Goal: Transaction & Acquisition: Purchase product/service

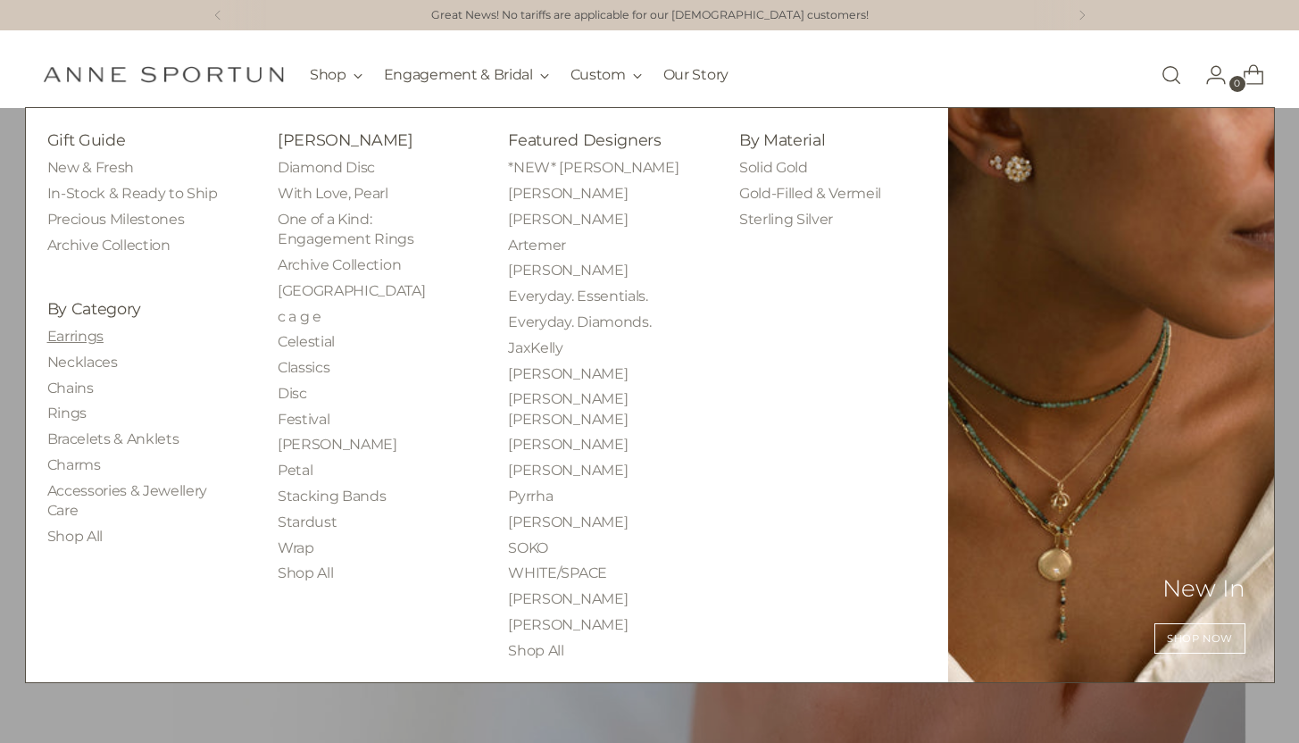
click at [74, 342] on link "Earrings" at bounding box center [75, 336] width 56 height 17
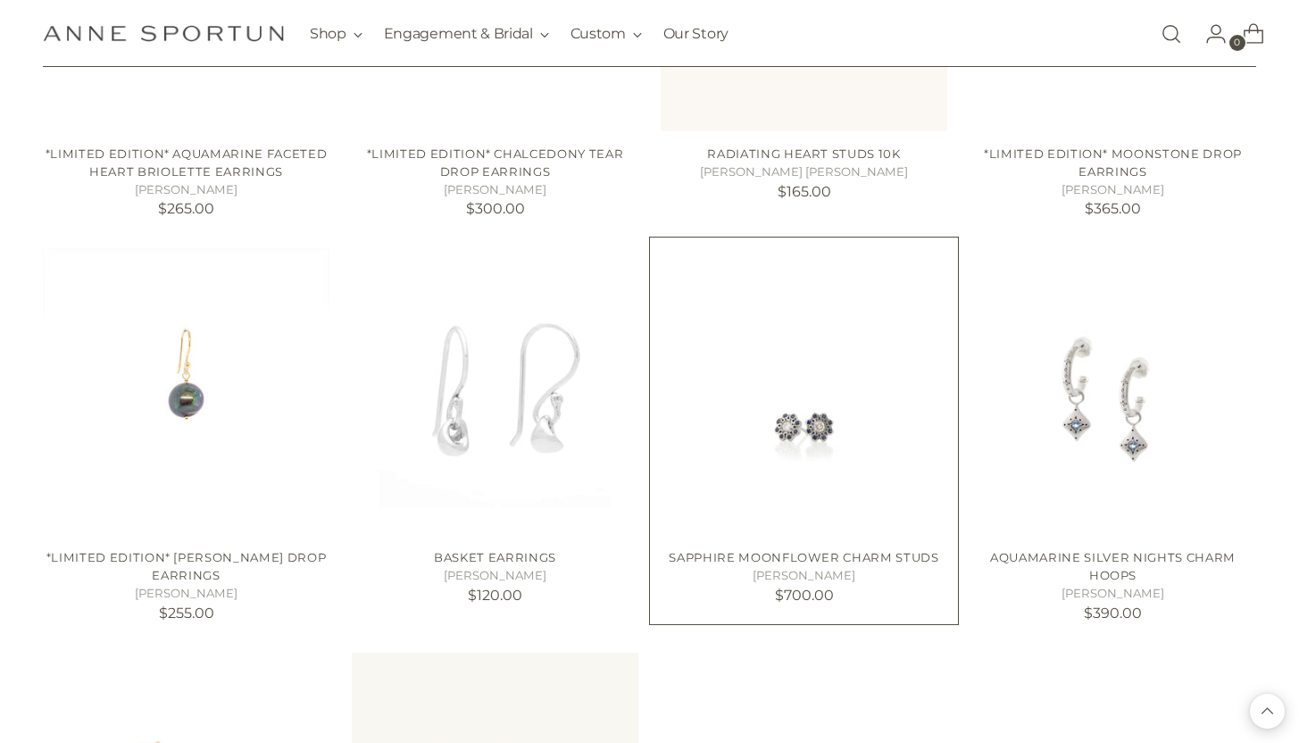
scroll to position [1566, 0]
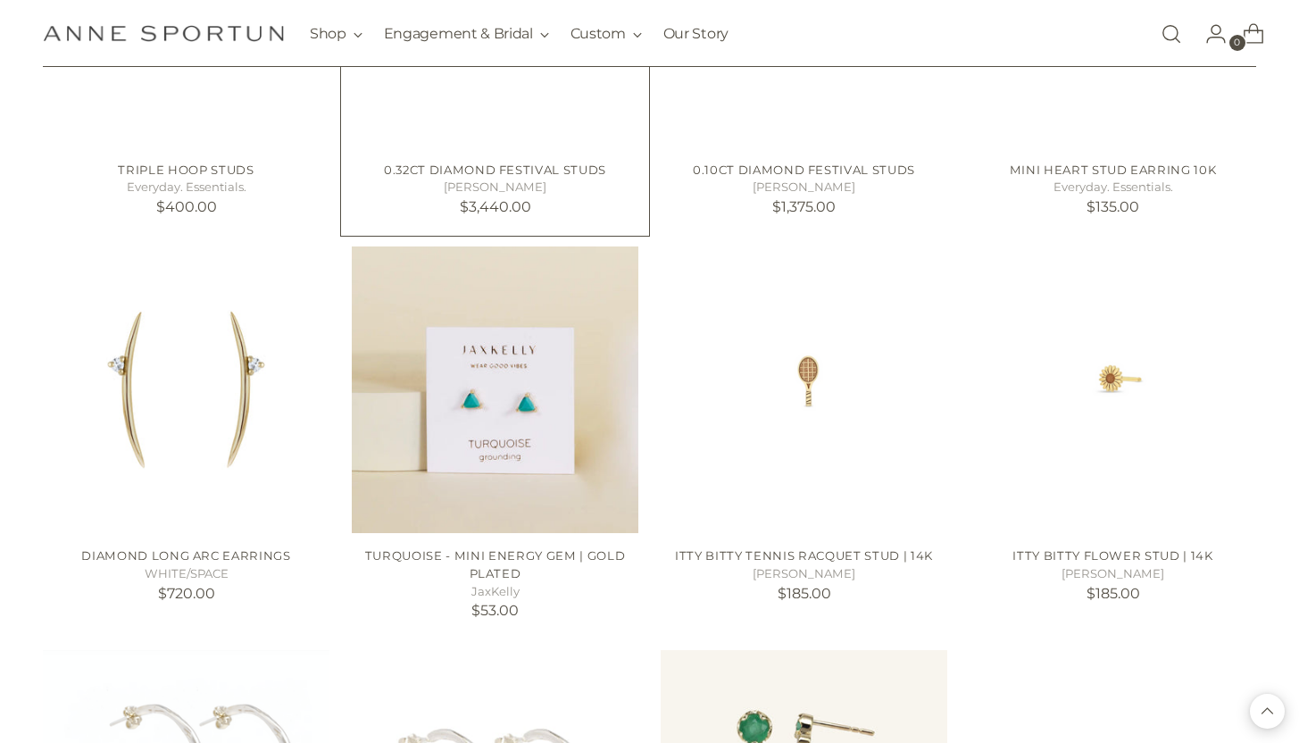
scroll to position [3339, 0]
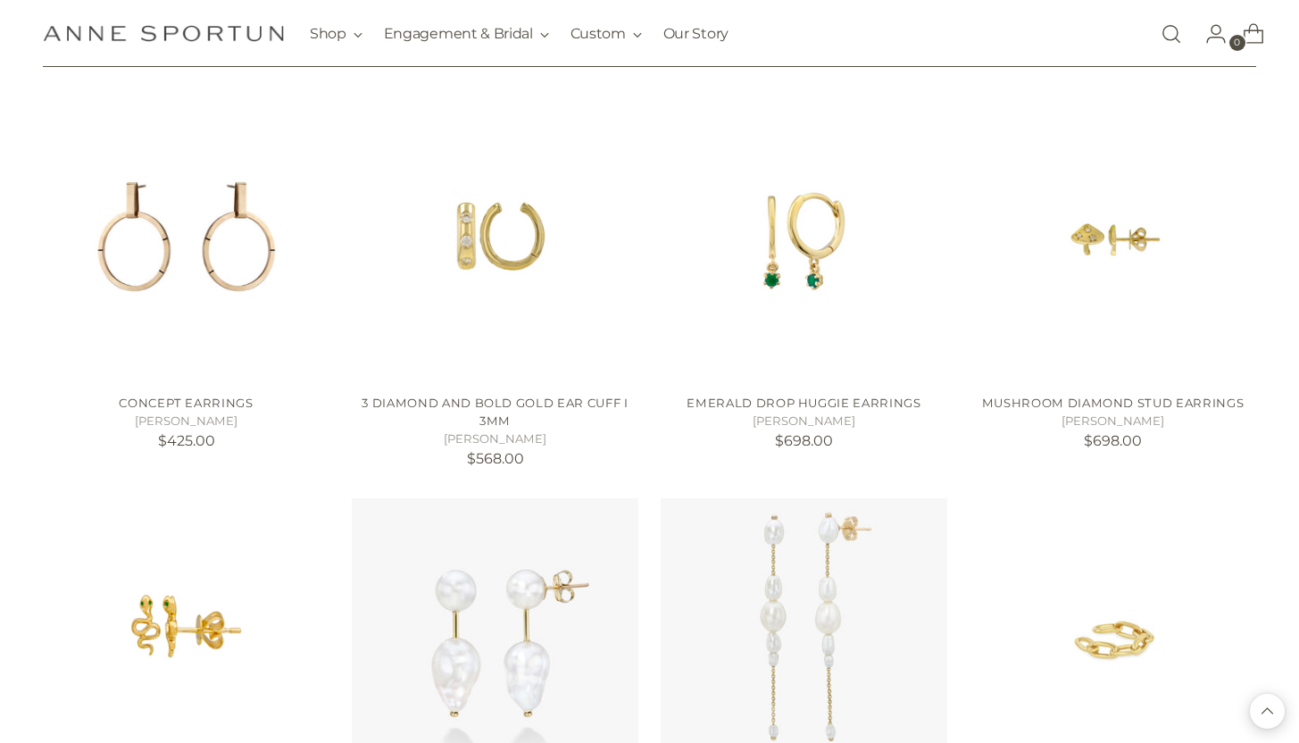
scroll to position [4292, 0]
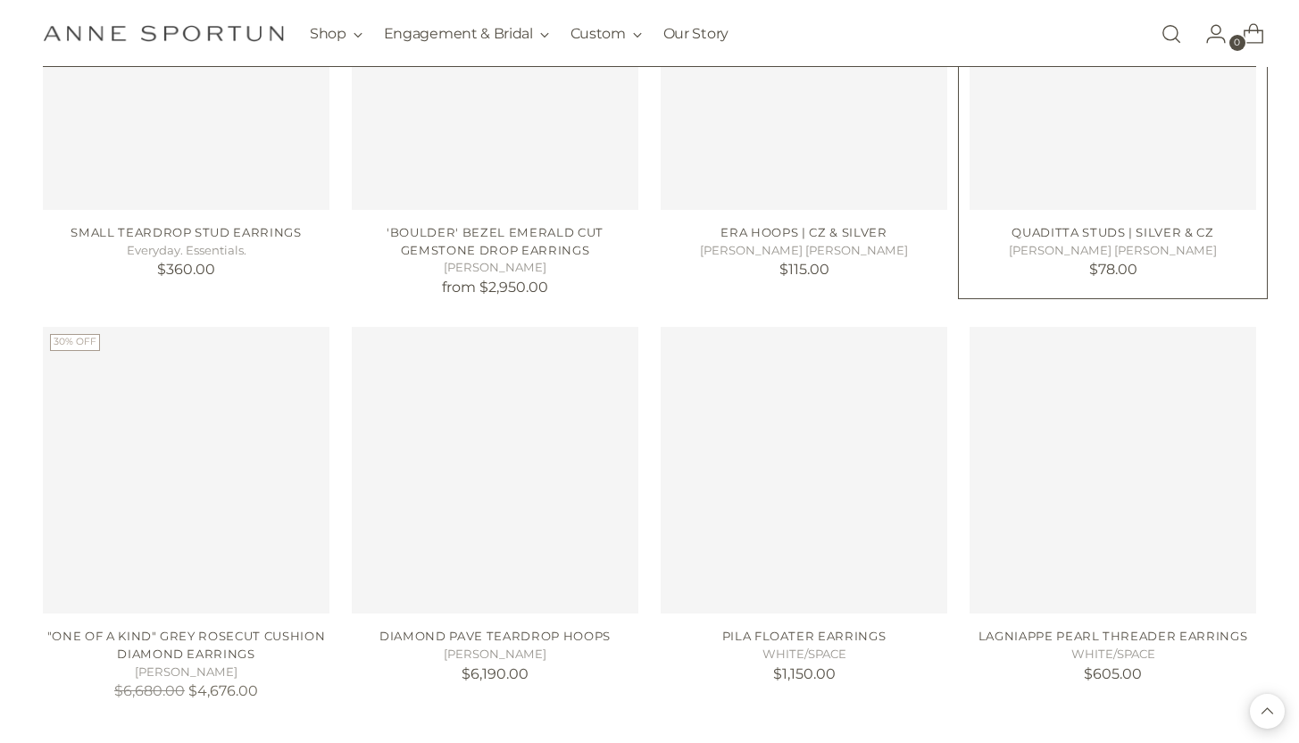
scroll to position [6198, 0]
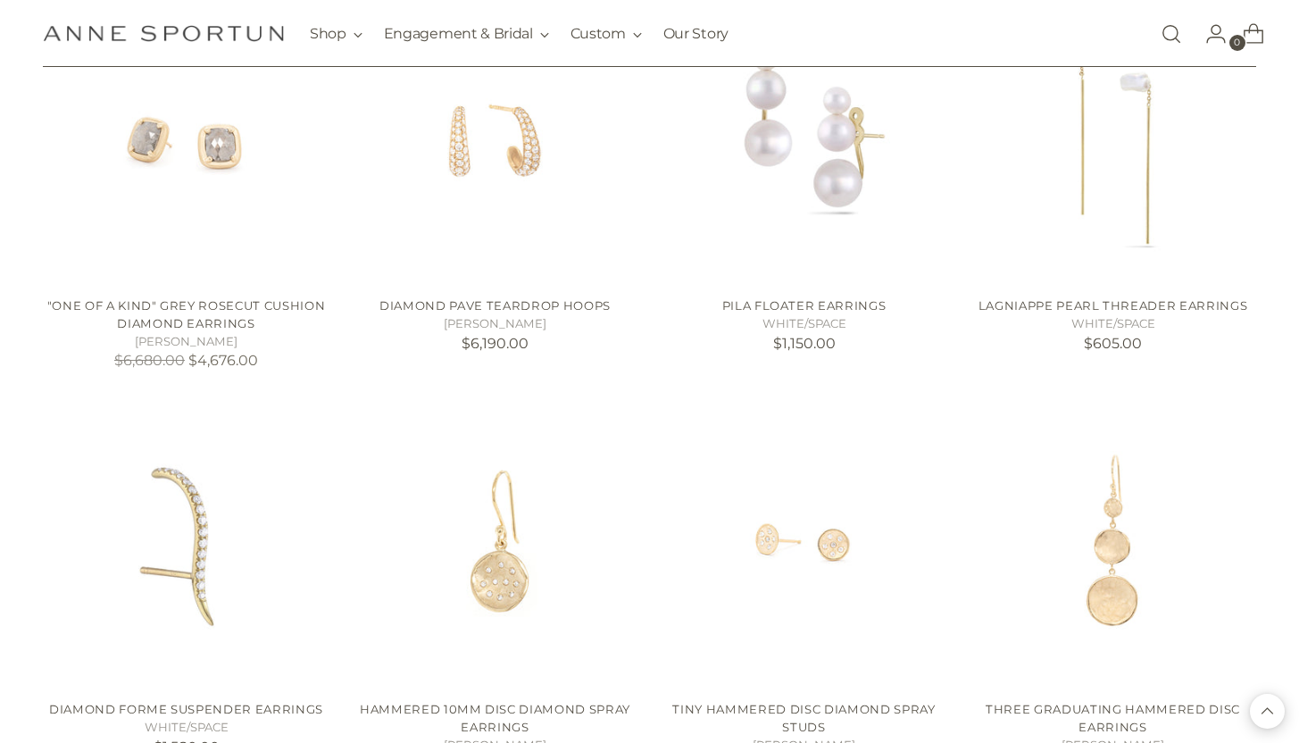
scroll to position [6561, 0]
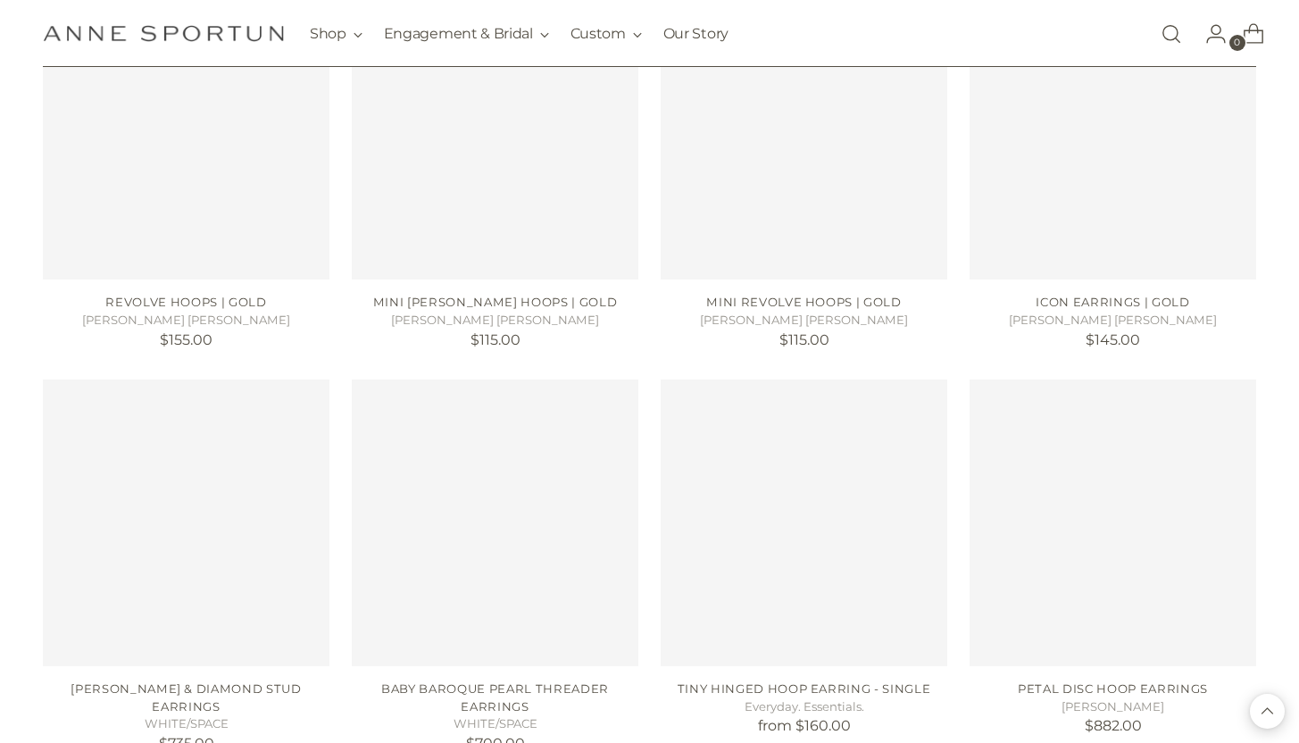
scroll to position [9210, 0]
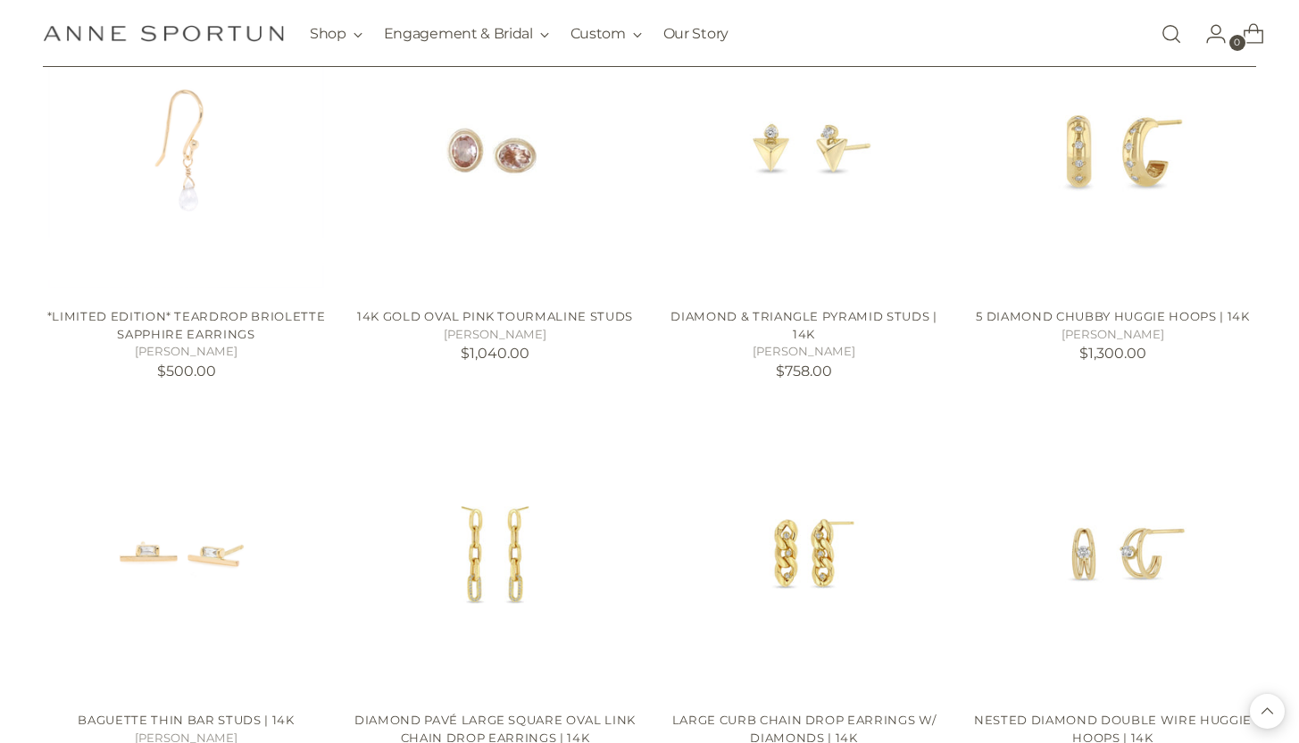
scroll to position [11239, 0]
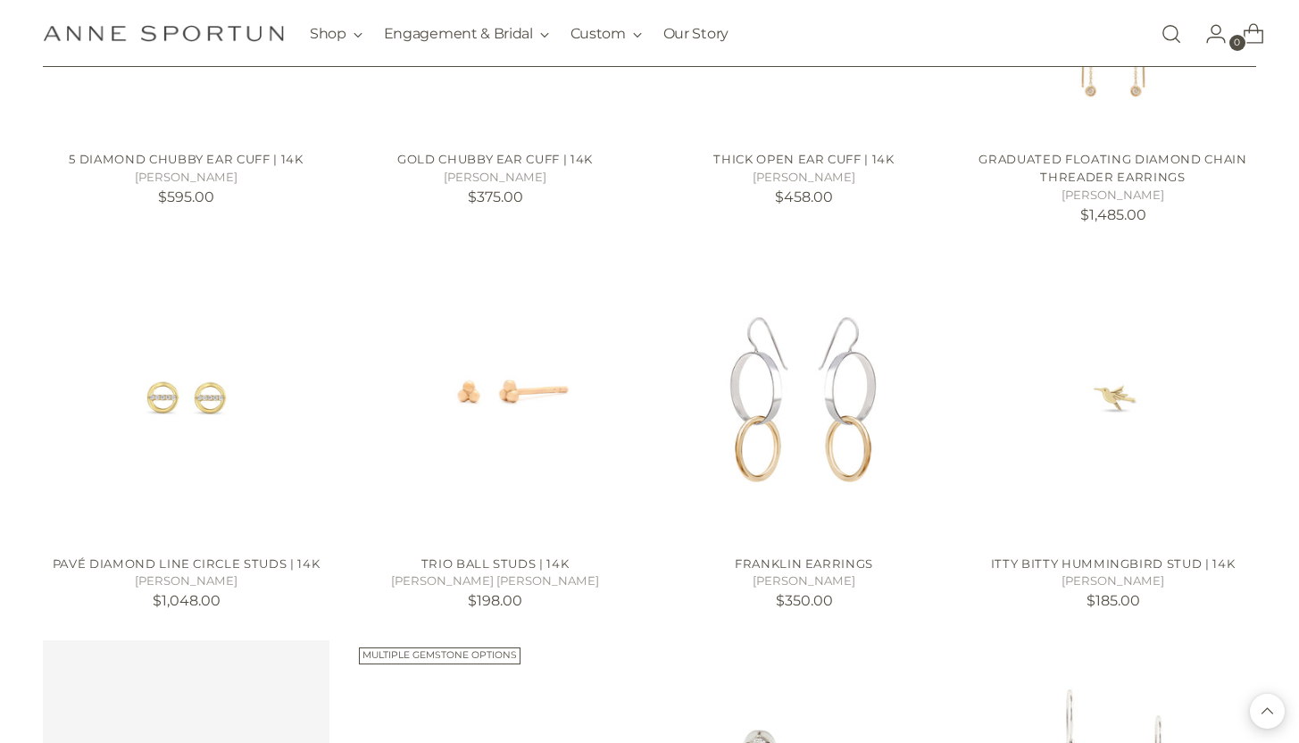
scroll to position [12820, 0]
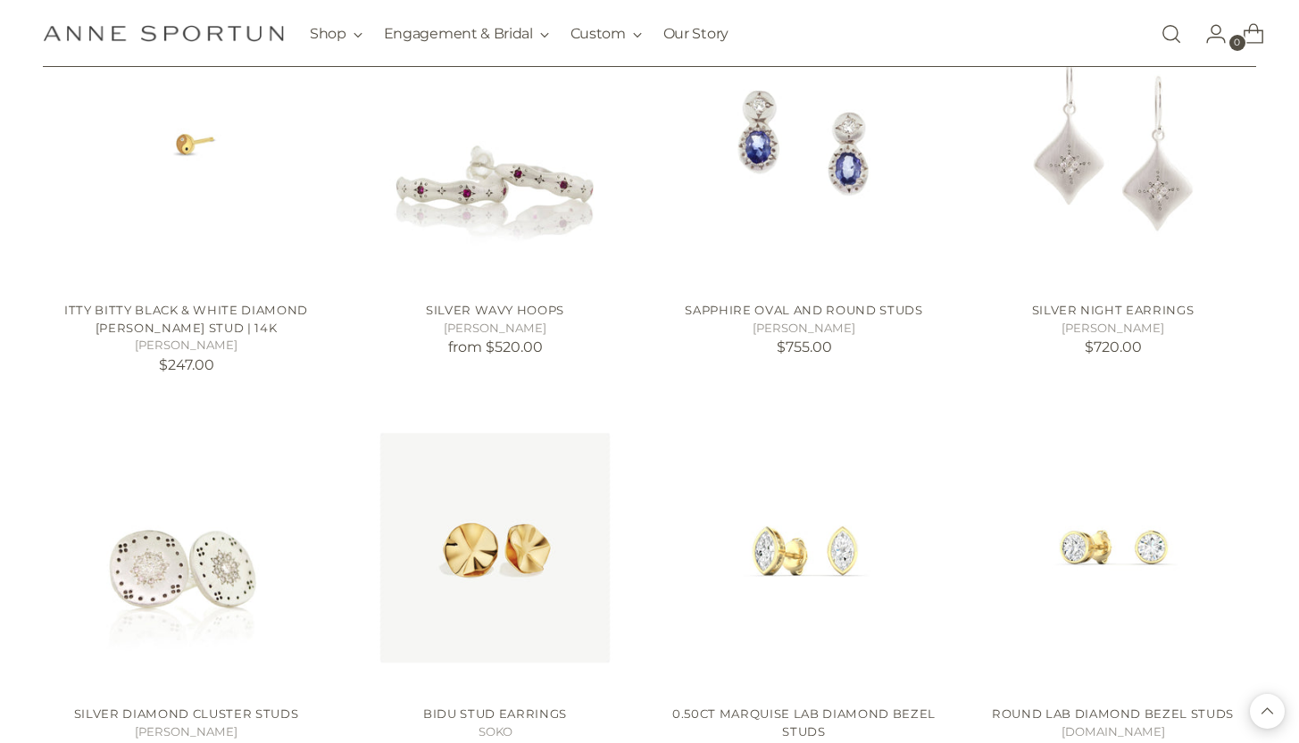
scroll to position [12834, 0]
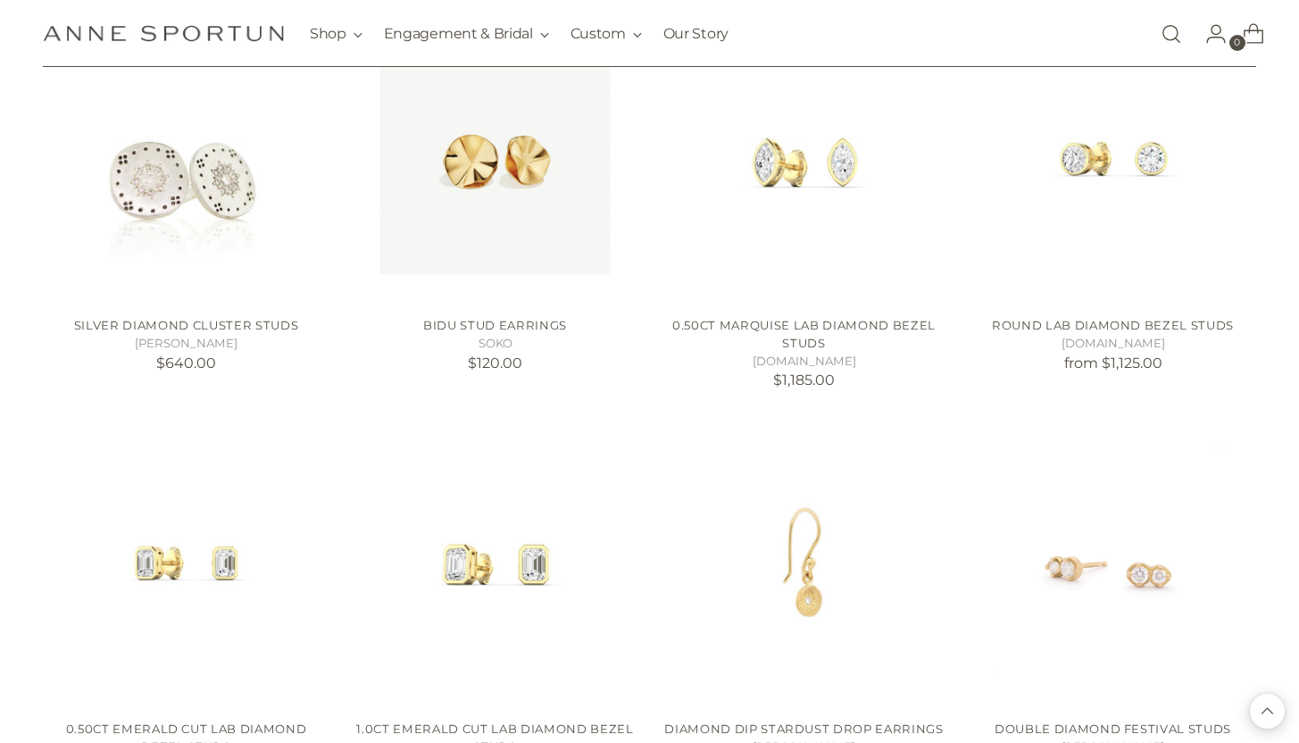
scroll to position [13597, 0]
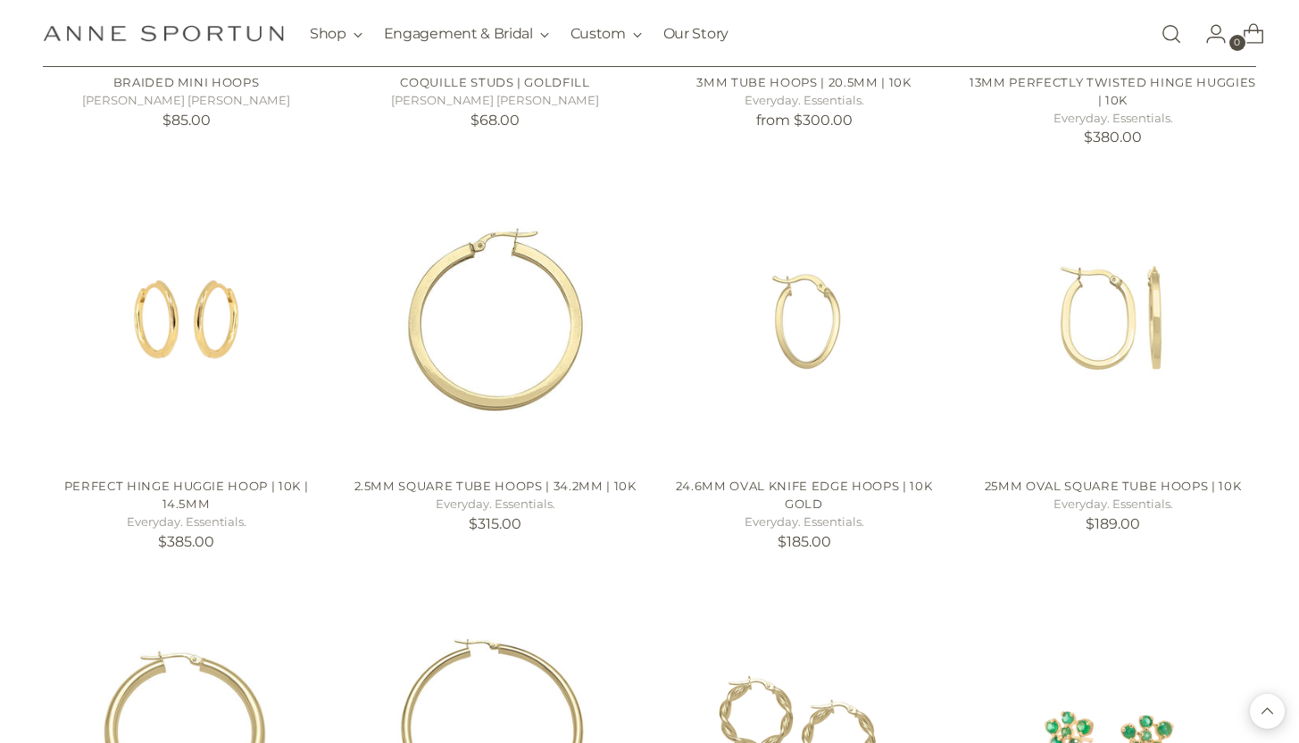
scroll to position [15352, 0]
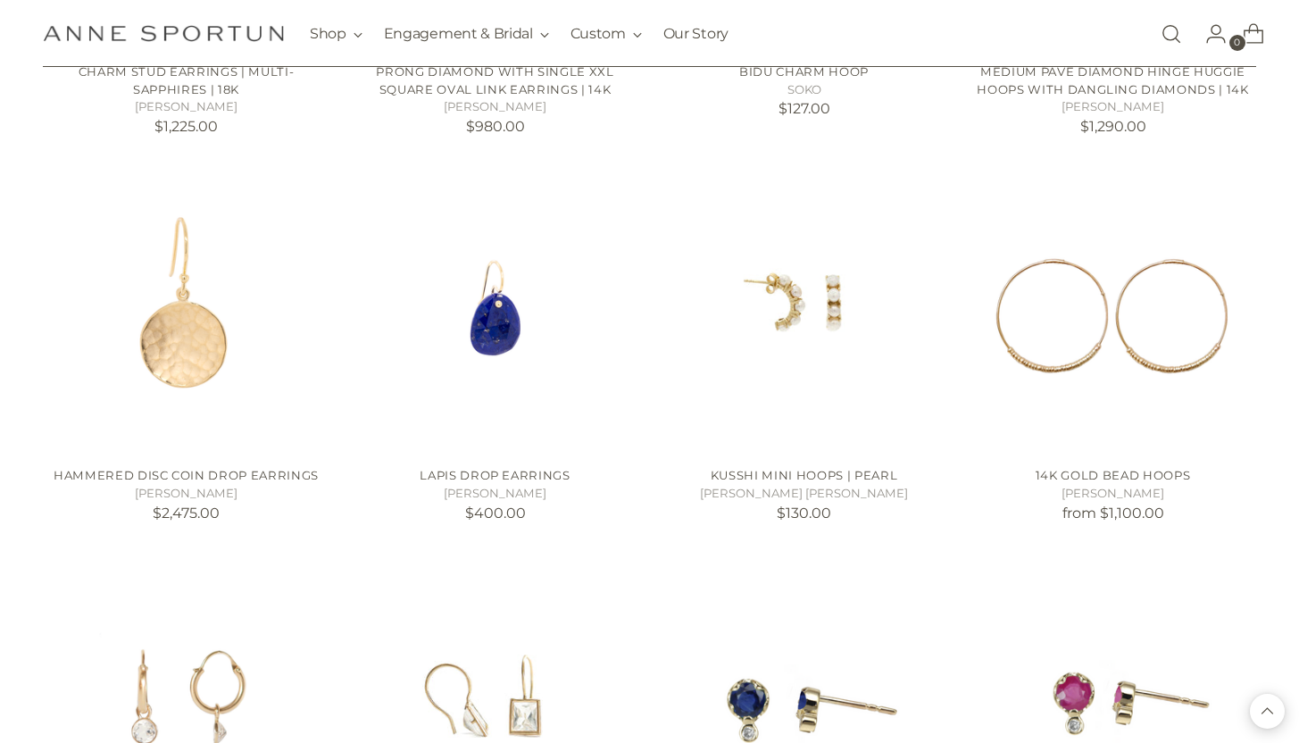
scroll to position [19199, 0]
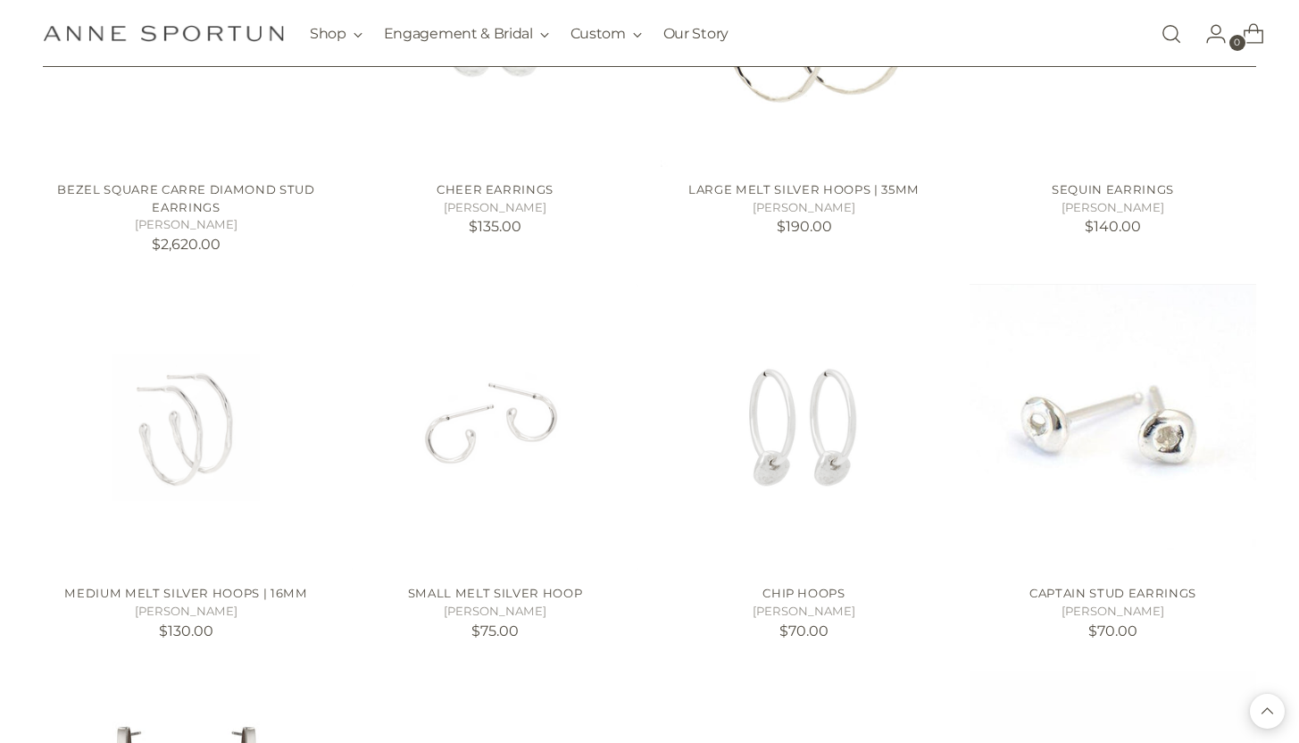
scroll to position [20830, 0]
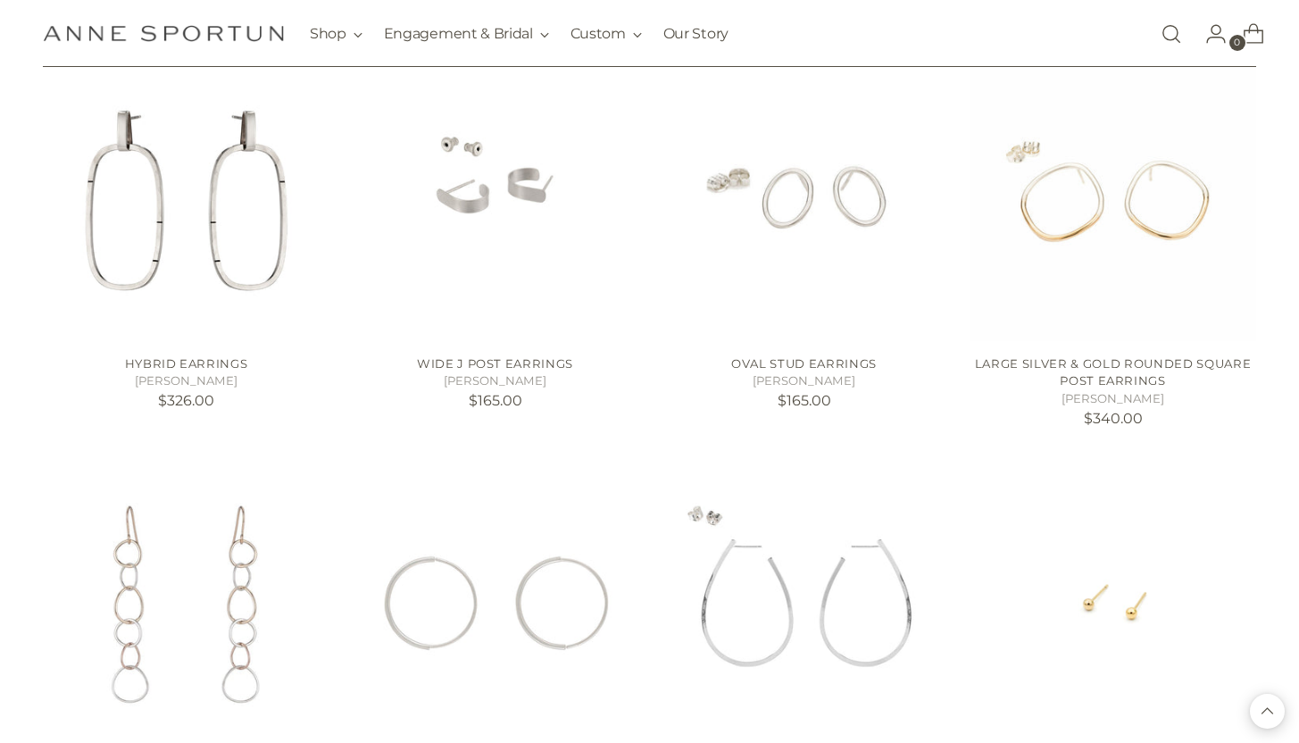
scroll to position [21446, 0]
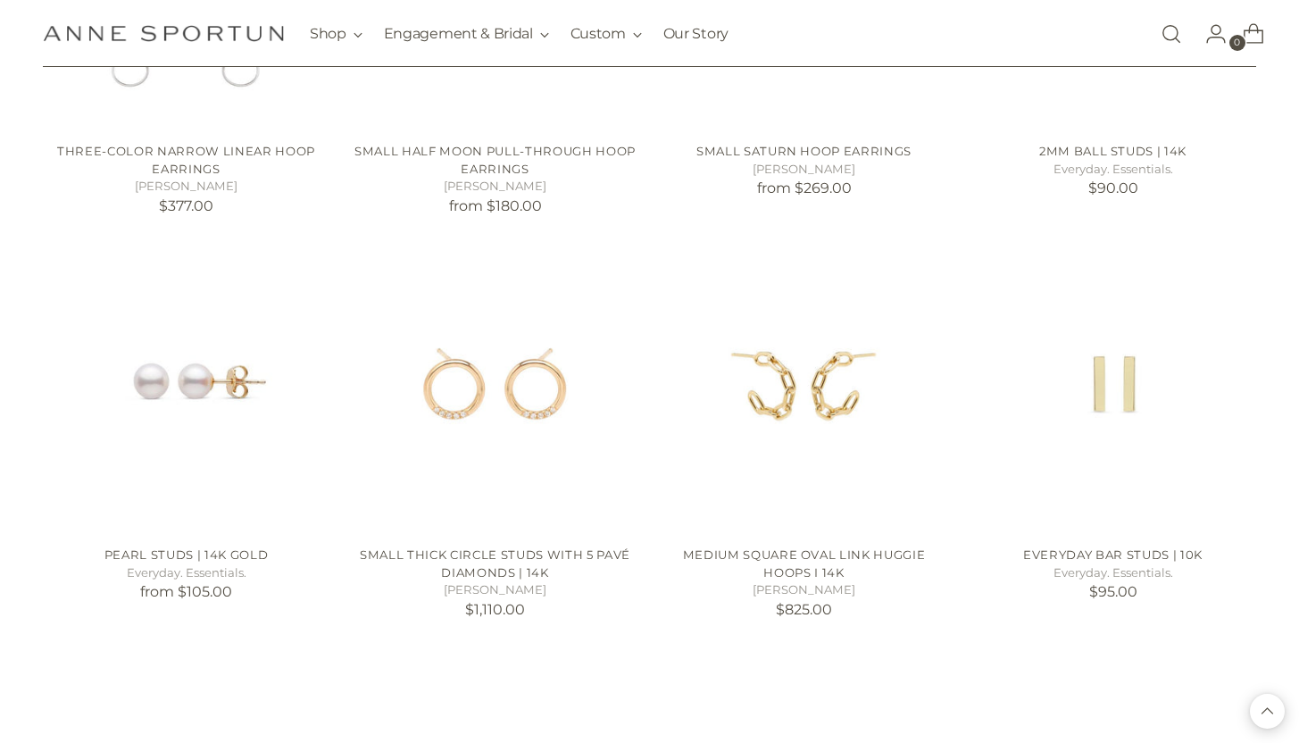
click at [1176, 38] on link "Open search modal" at bounding box center [1172, 34] width 36 height 36
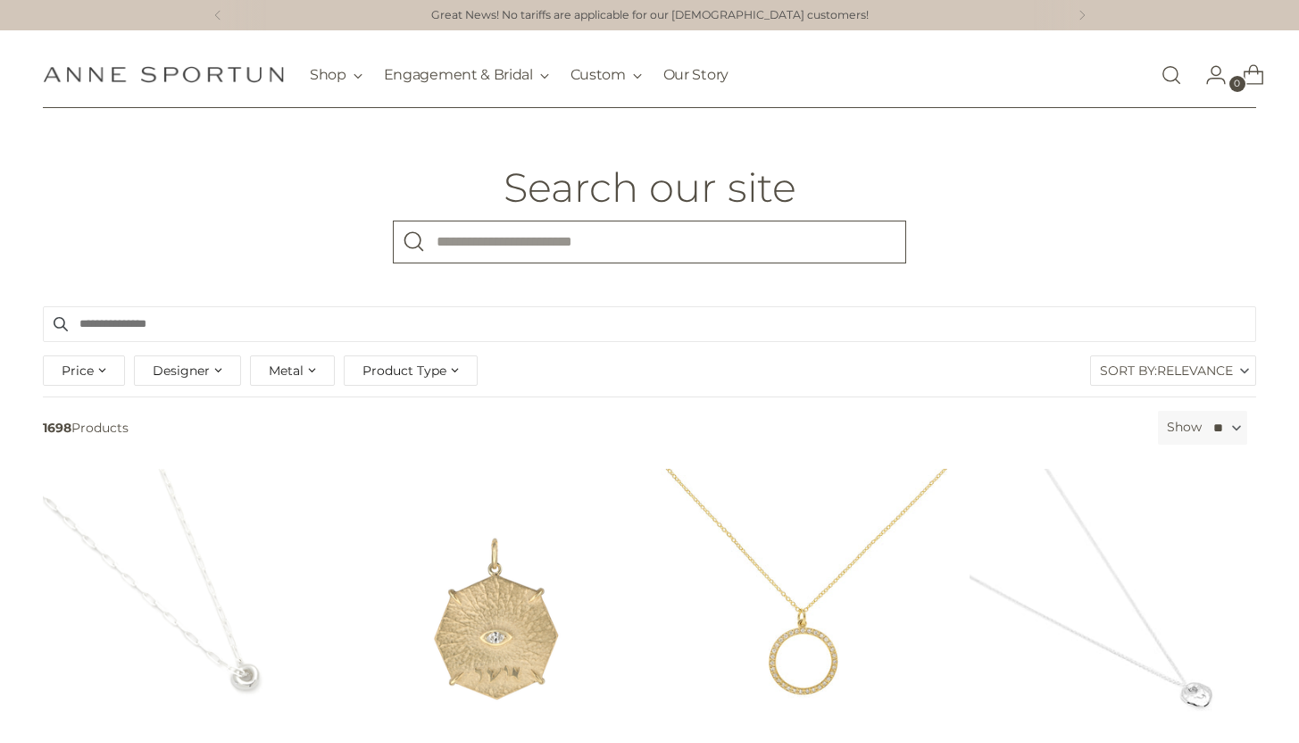
click at [572, 255] on input "What are you looking for?" at bounding box center [649, 242] width 513 height 43
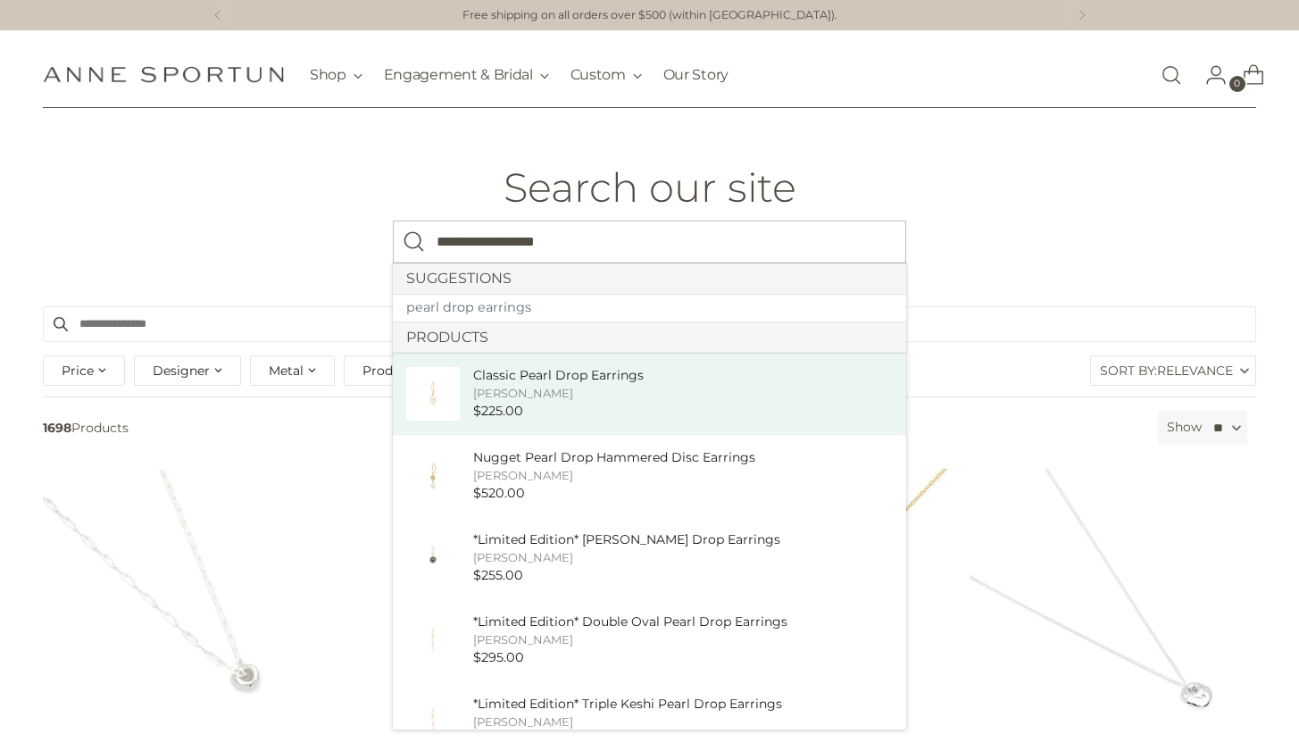
click at [569, 380] on div "Classic Pearl Drop Earrings" at bounding box center [558, 375] width 171 height 19
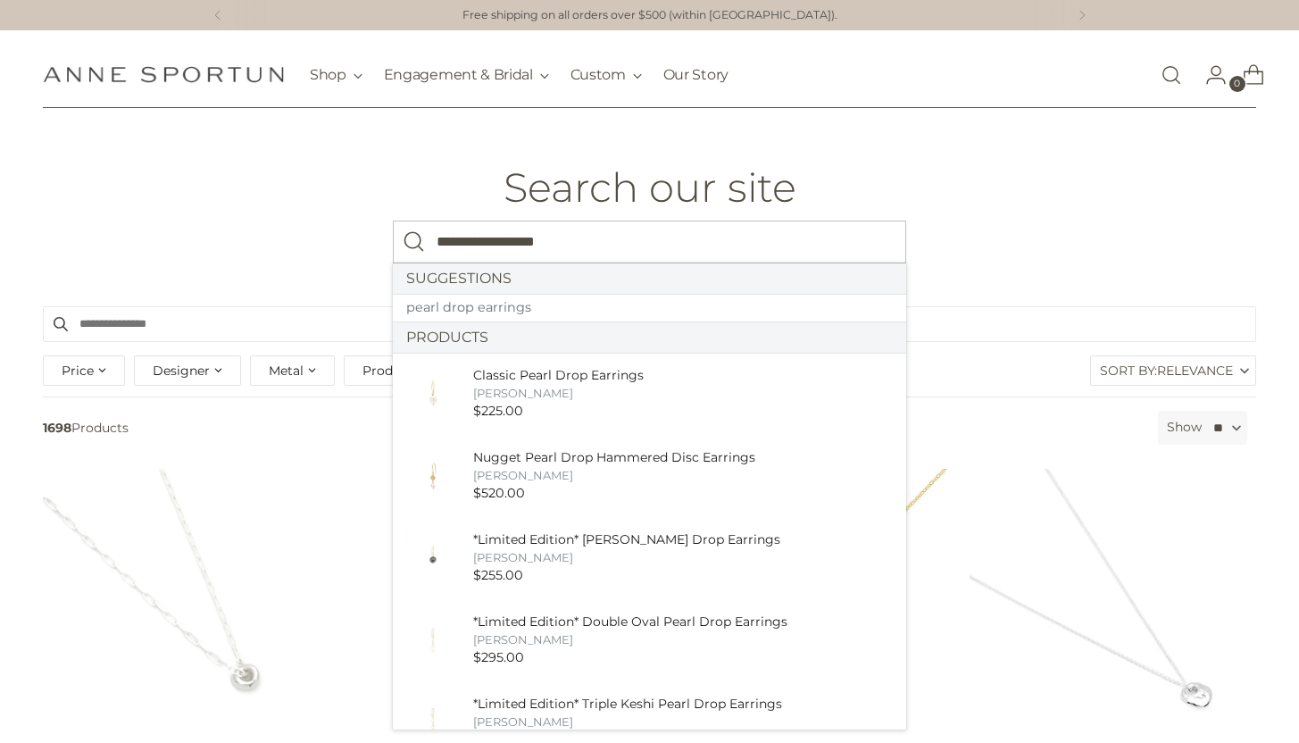
type input "**********"
